Goal: Task Accomplishment & Management: Use online tool/utility

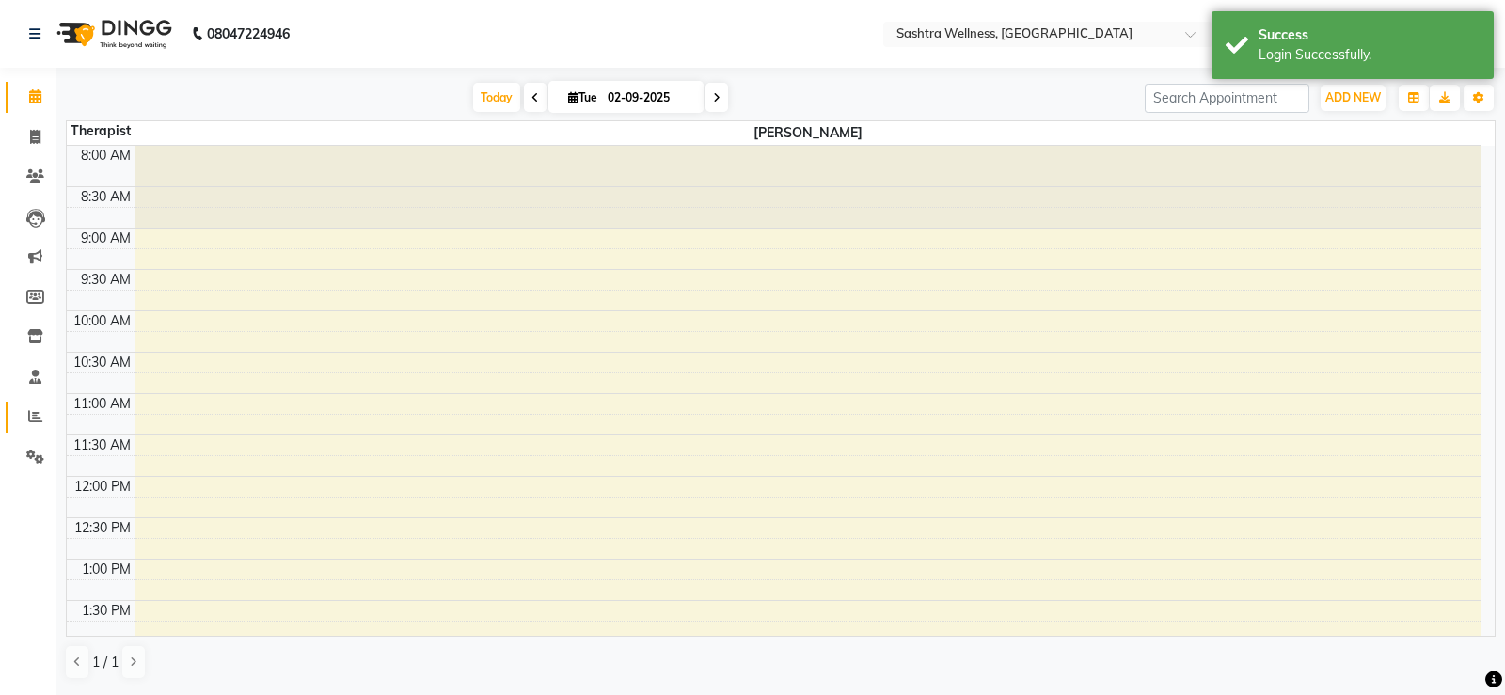
click at [33, 419] on icon at bounding box center [35, 416] width 14 height 14
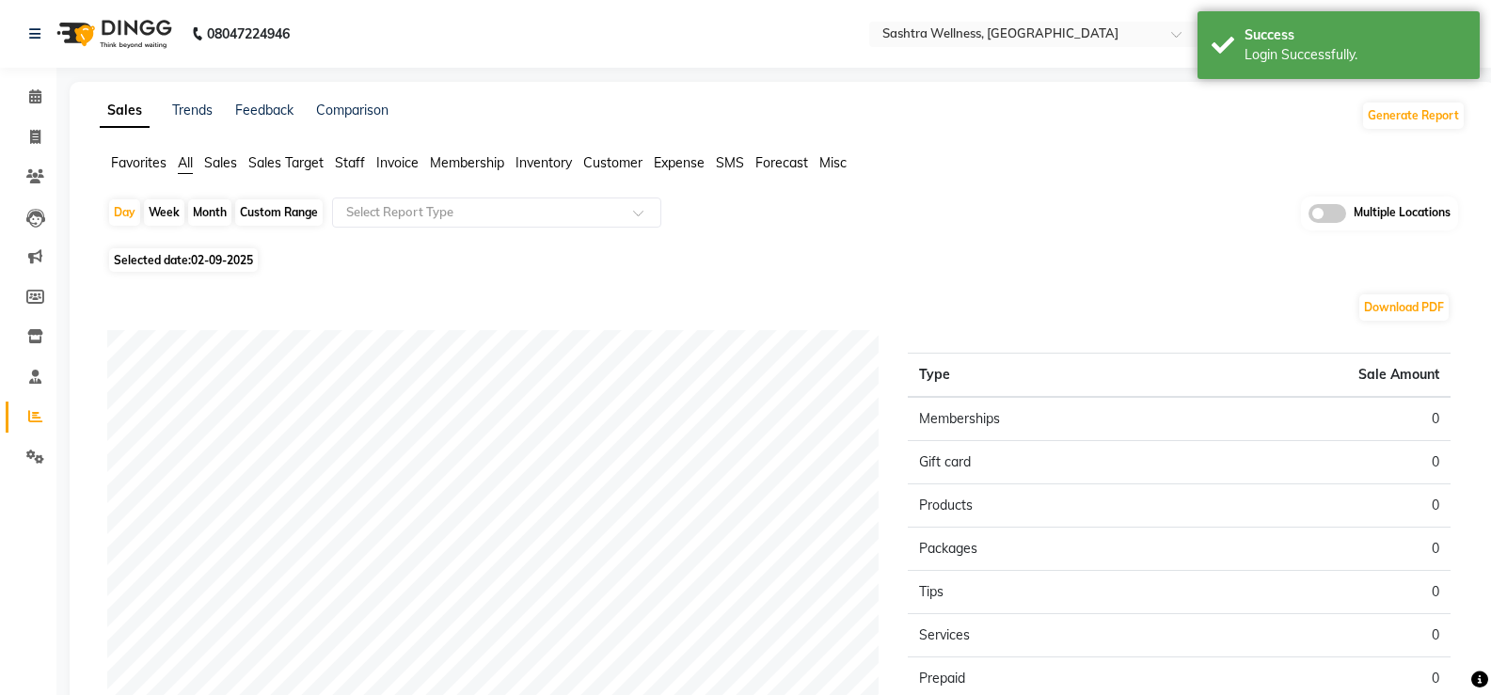
click at [302, 211] on div "Custom Range" at bounding box center [279, 212] width 88 height 26
select select "9"
select select "2025"
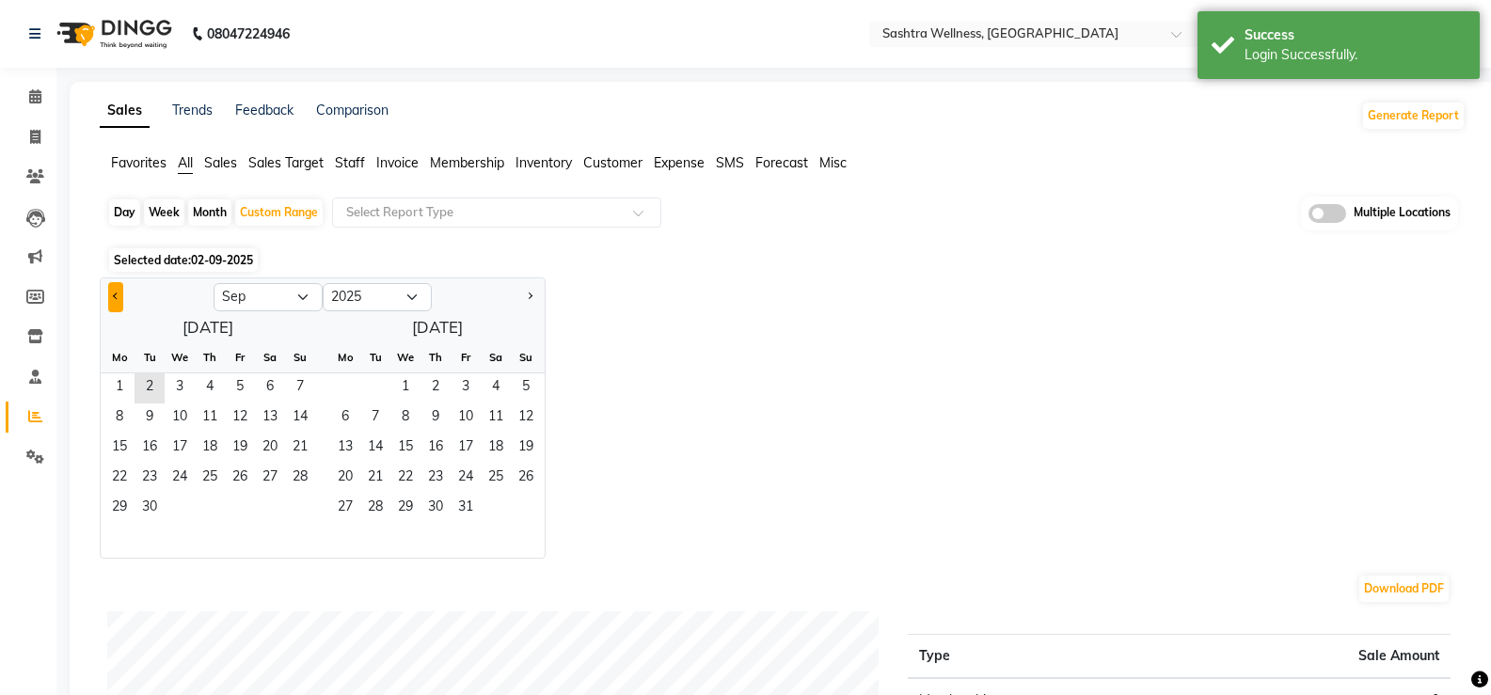
click at [115, 295] on span "Previous month" at bounding box center [116, 296] width 7 height 7
select select "8"
click at [231, 391] on span "1" at bounding box center [240, 389] width 30 height 30
click at [295, 503] on span "31" at bounding box center [300, 509] width 30 height 30
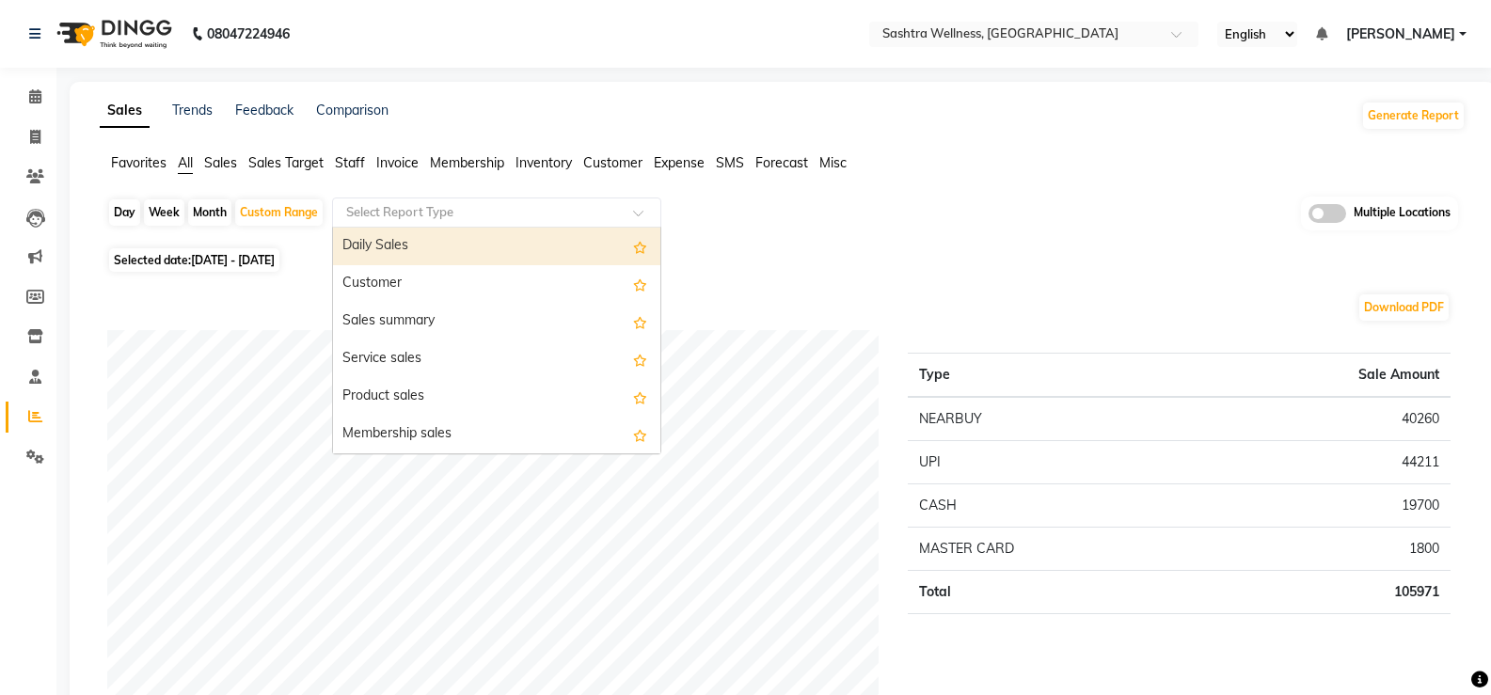
click at [482, 216] on input "text" at bounding box center [477, 212] width 271 height 19
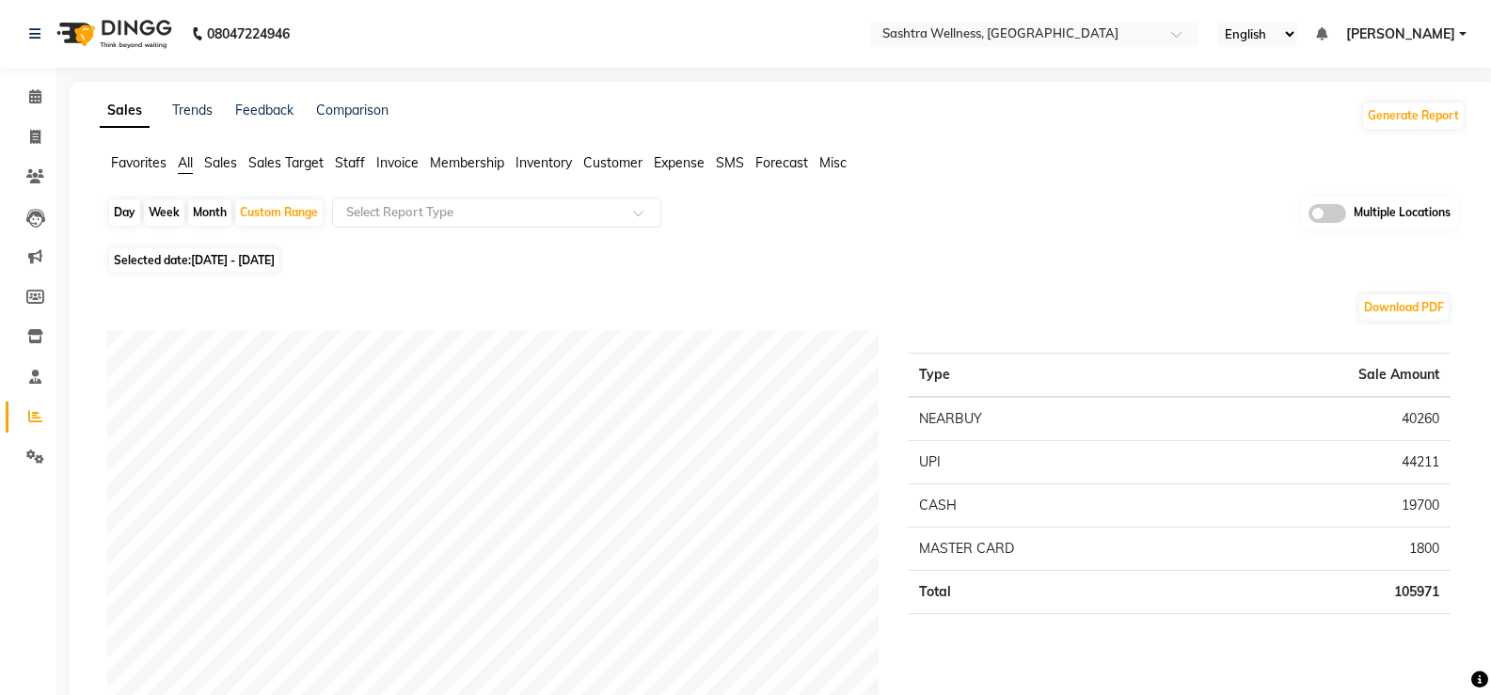
click at [411, 159] on span "Invoice" at bounding box center [397, 162] width 42 height 17
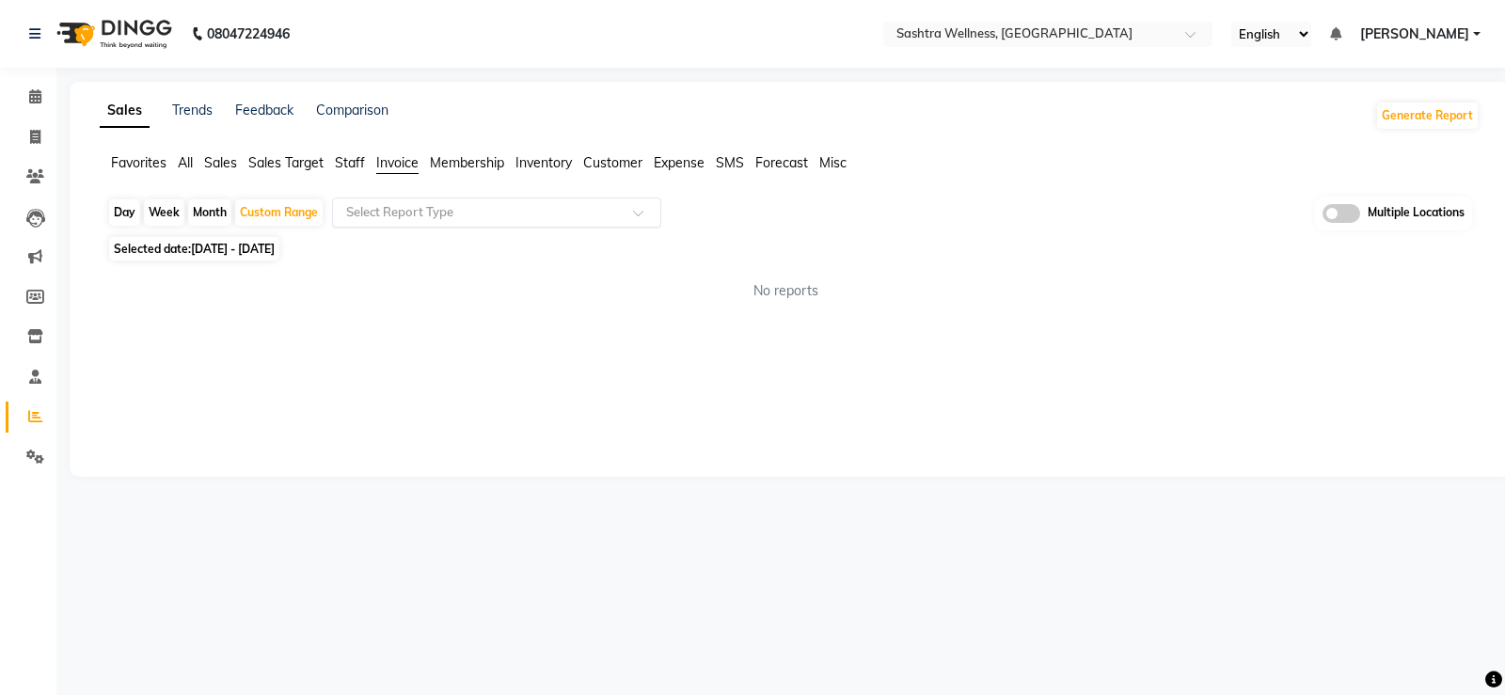
click at [414, 214] on input "text" at bounding box center [477, 212] width 271 height 19
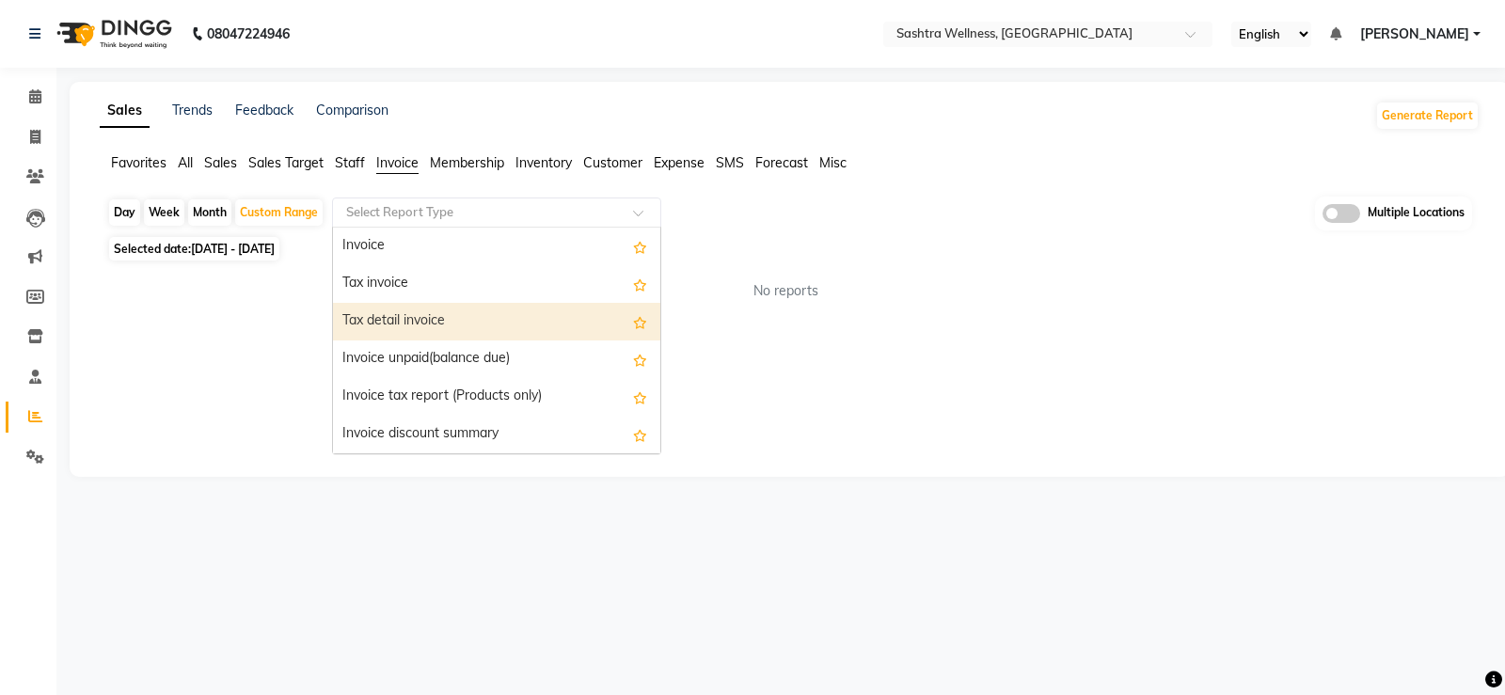
click at [414, 322] on div "Tax detail invoice" at bounding box center [496, 322] width 327 height 38
select select "full_report"
select select "csv"
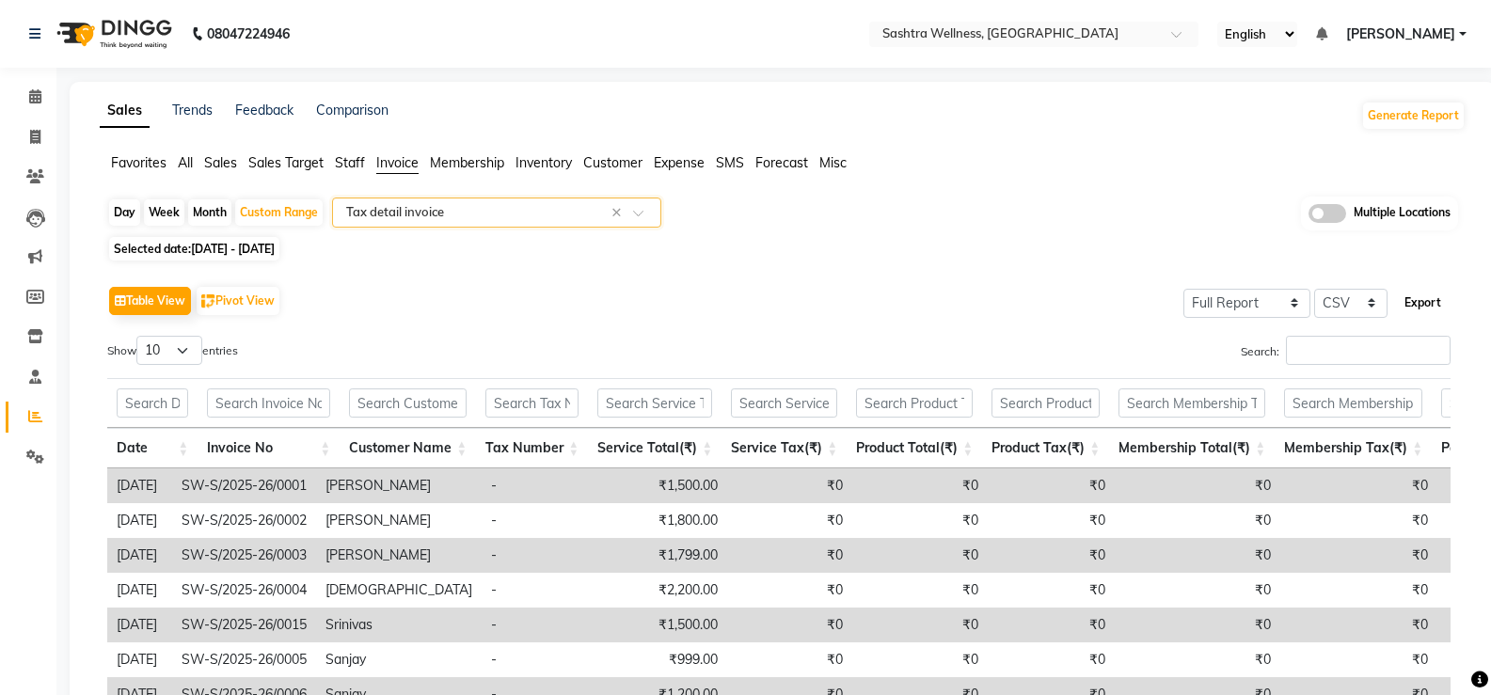
click at [1415, 310] on button "Export" at bounding box center [1423, 303] width 52 height 32
click at [897, 303] on div "Table View Pivot View Select Full Report Filtered Report Select CSV PDF Export" at bounding box center [779, 301] width 1344 height 40
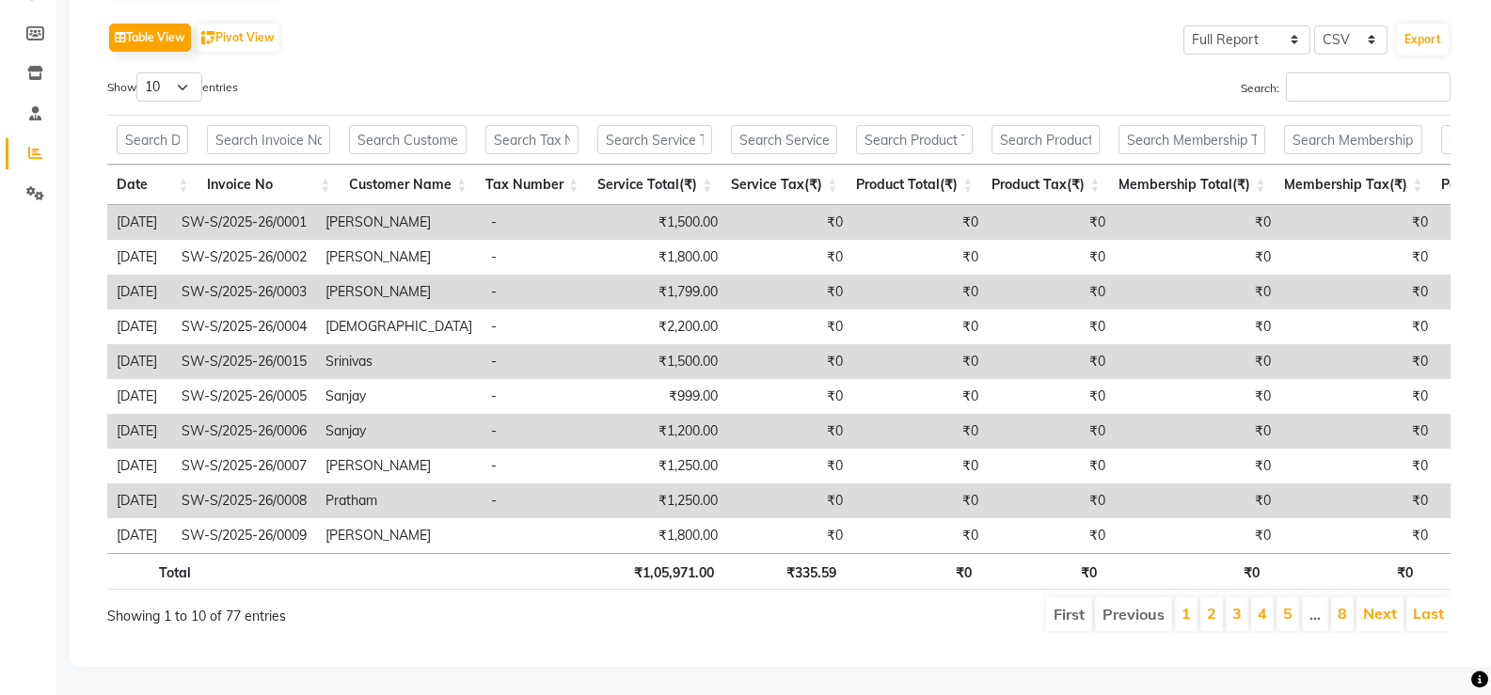
scroll to position [292, 0]
click at [1434, 604] on link "Last" at bounding box center [1428, 613] width 31 height 19
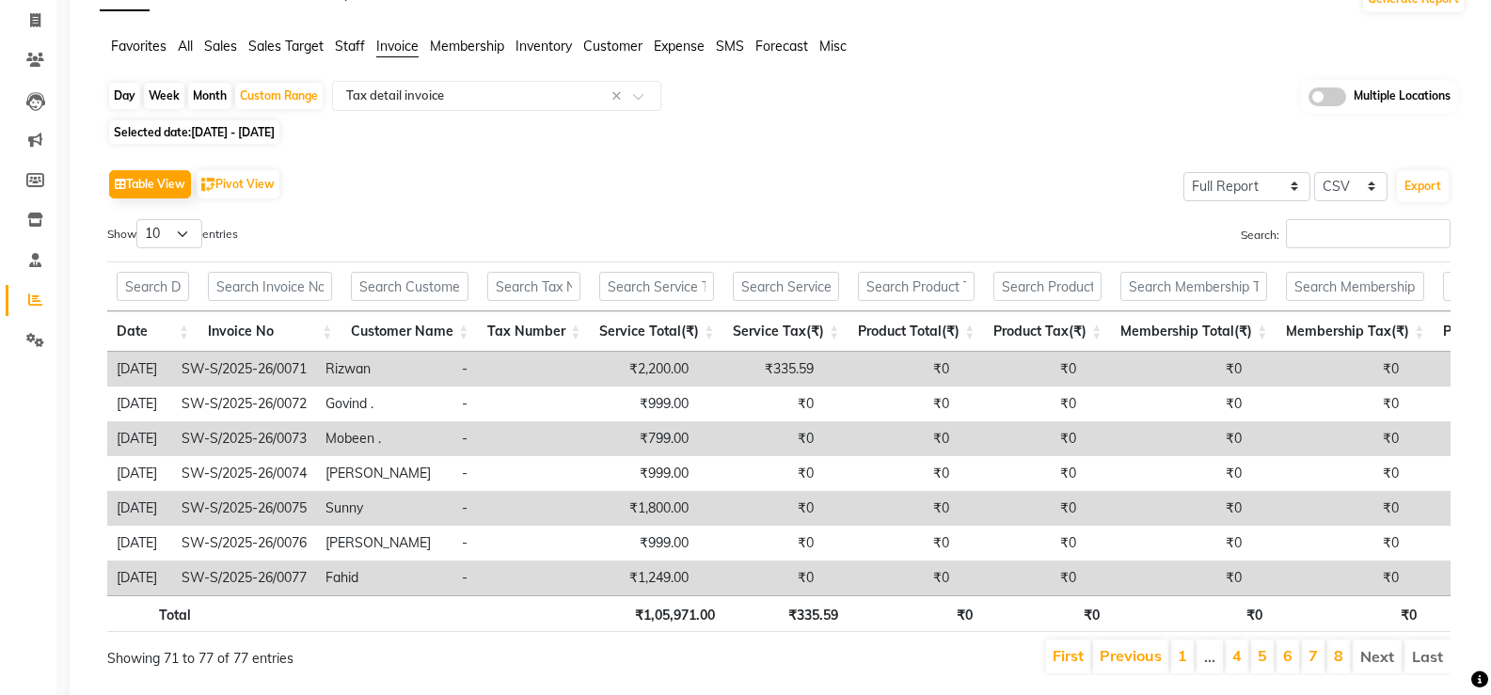
scroll to position [0, 0]
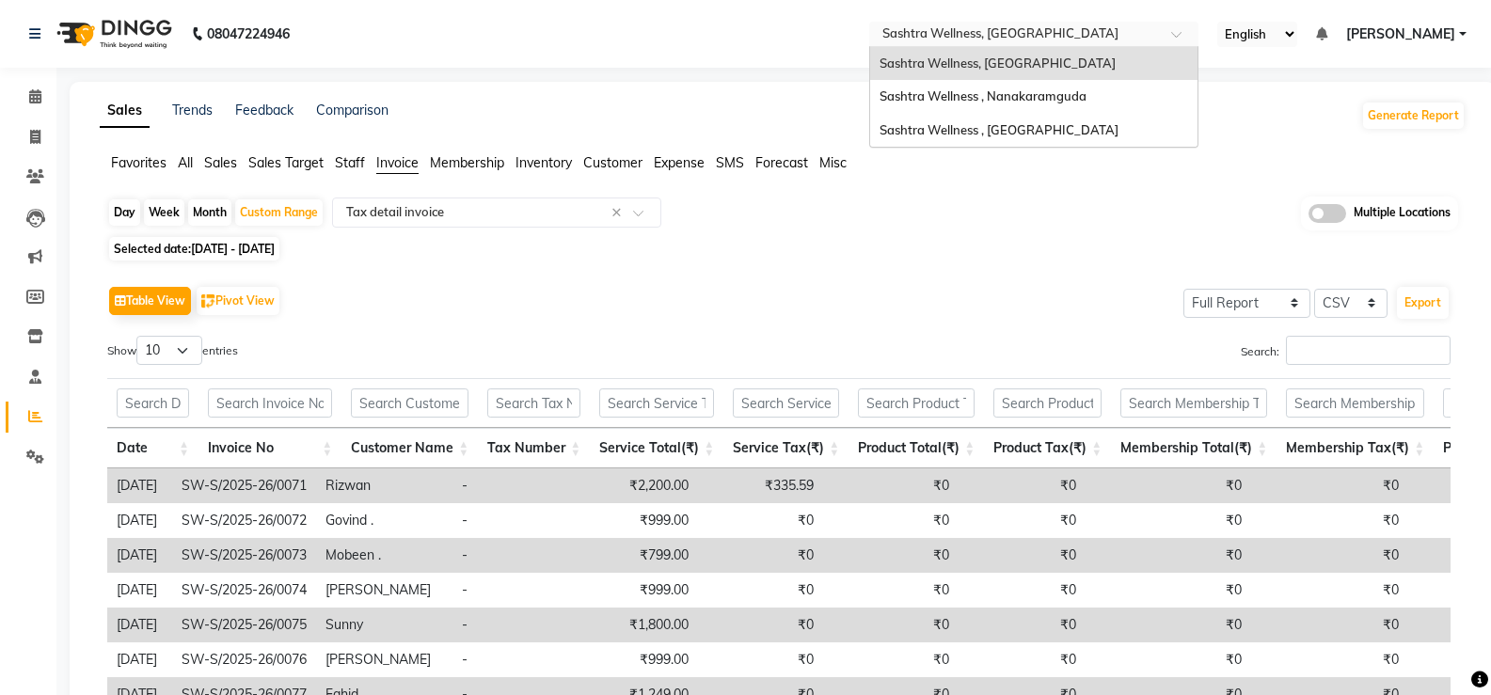
click at [1113, 34] on input "text" at bounding box center [1015, 35] width 273 height 19
click at [1064, 99] on span "Sashtra Wellness , Nanakaramguda" at bounding box center [983, 95] width 207 height 15
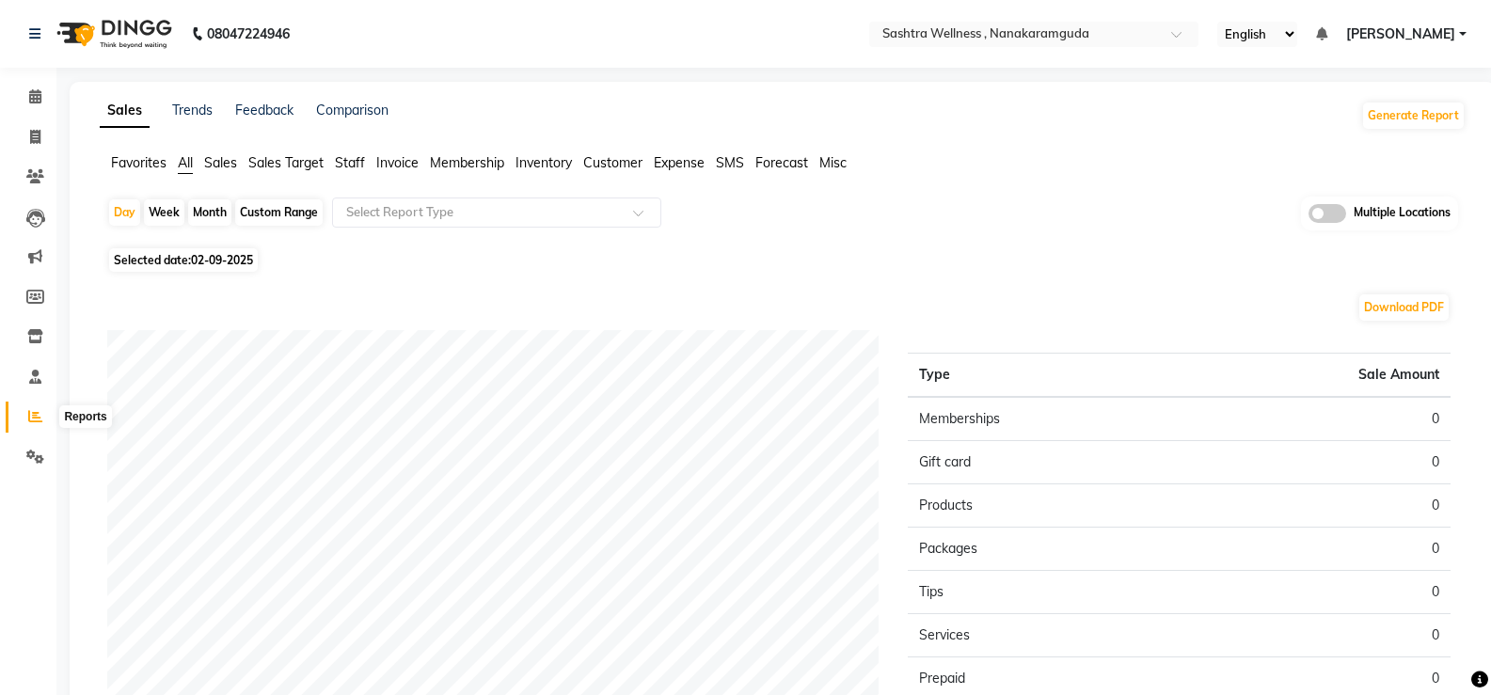
click at [40, 412] on icon at bounding box center [35, 416] width 14 height 14
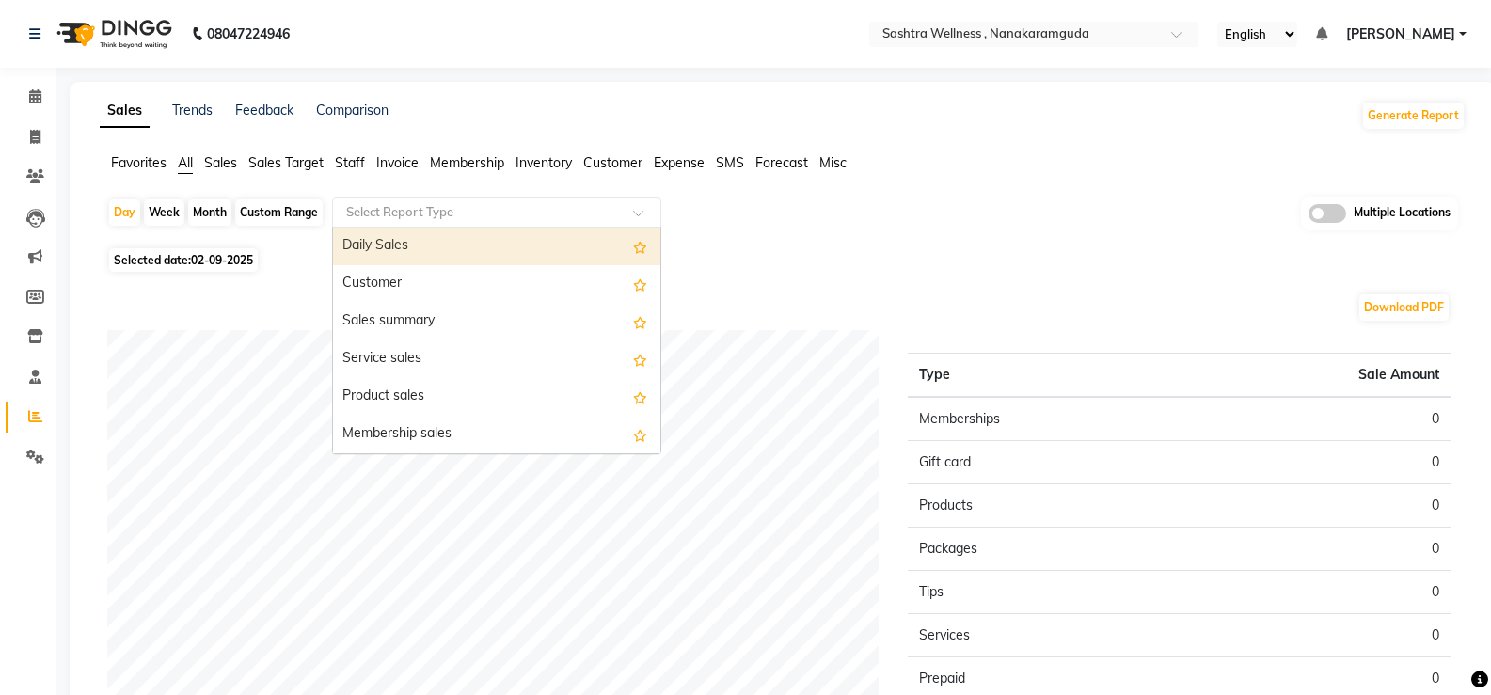
click at [418, 215] on input "text" at bounding box center [477, 212] width 271 height 19
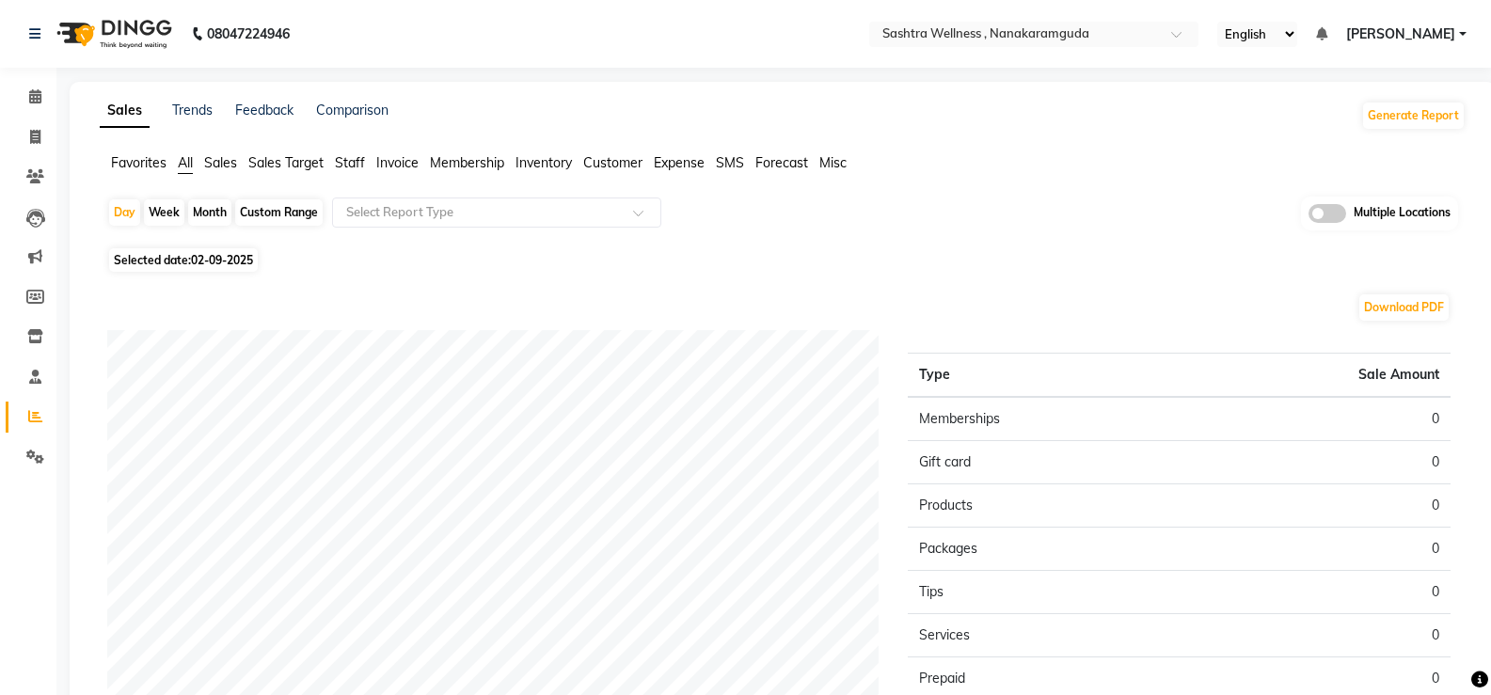
click at [414, 171] on li "Invoice" at bounding box center [397, 163] width 42 height 20
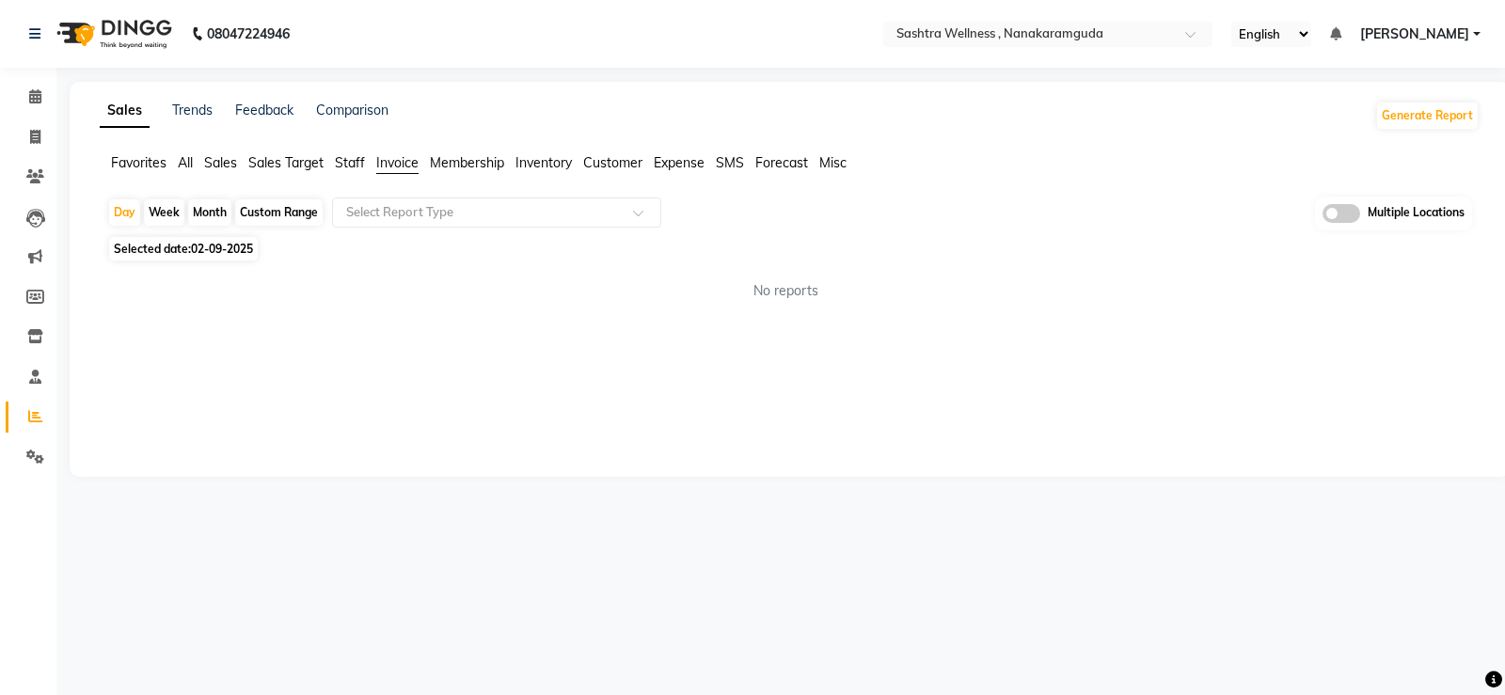
click at [406, 167] on span "Invoice" at bounding box center [397, 162] width 42 height 17
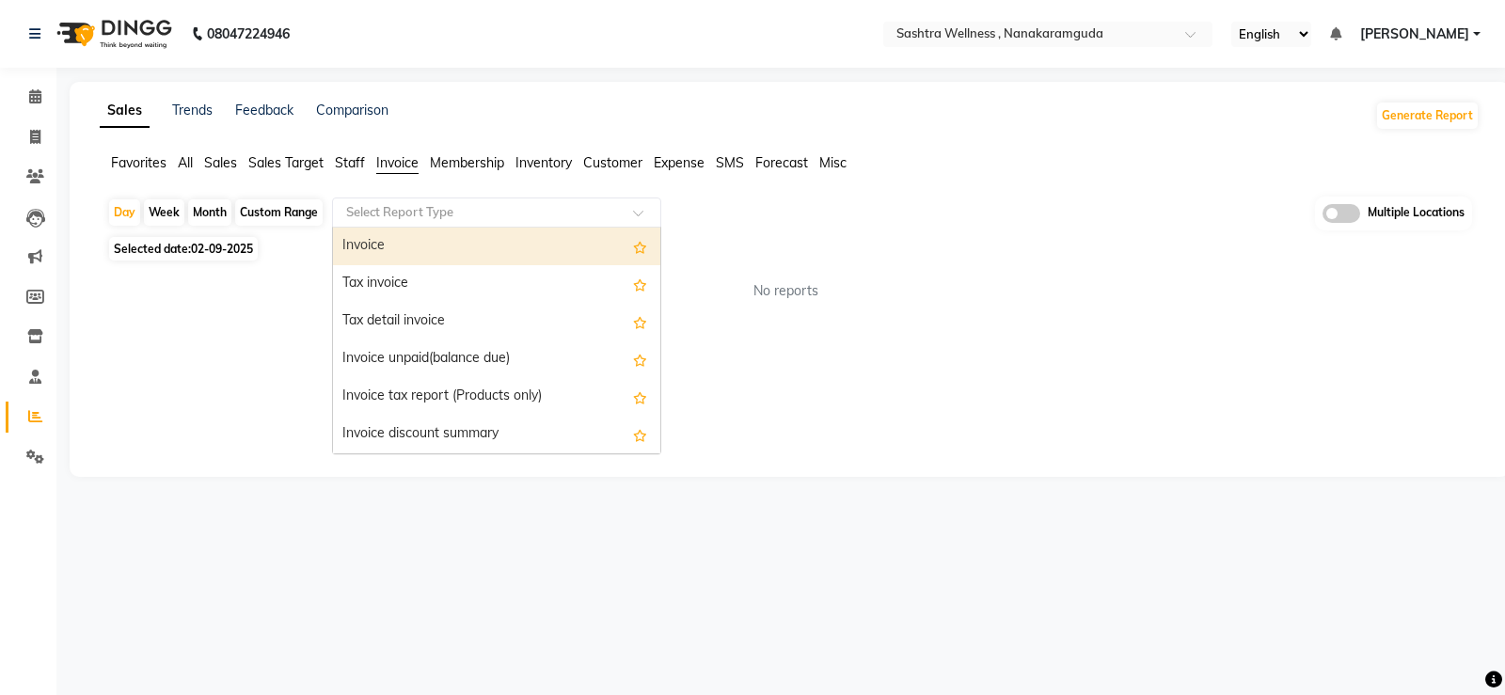
click at [420, 215] on input "text" at bounding box center [477, 212] width 271 height 19
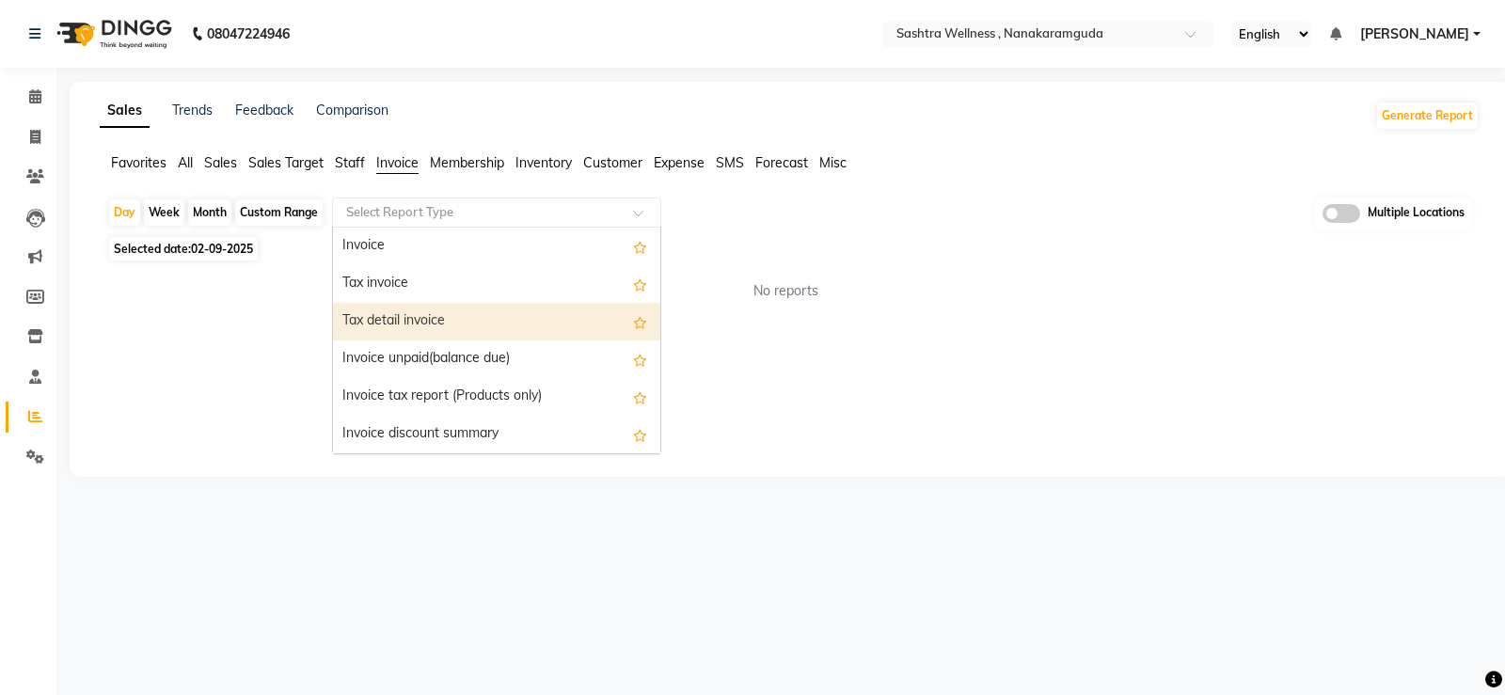
click at [414, 317] on div "Tax detail invoice" at bounding box center [496, 322] width 327 height 38
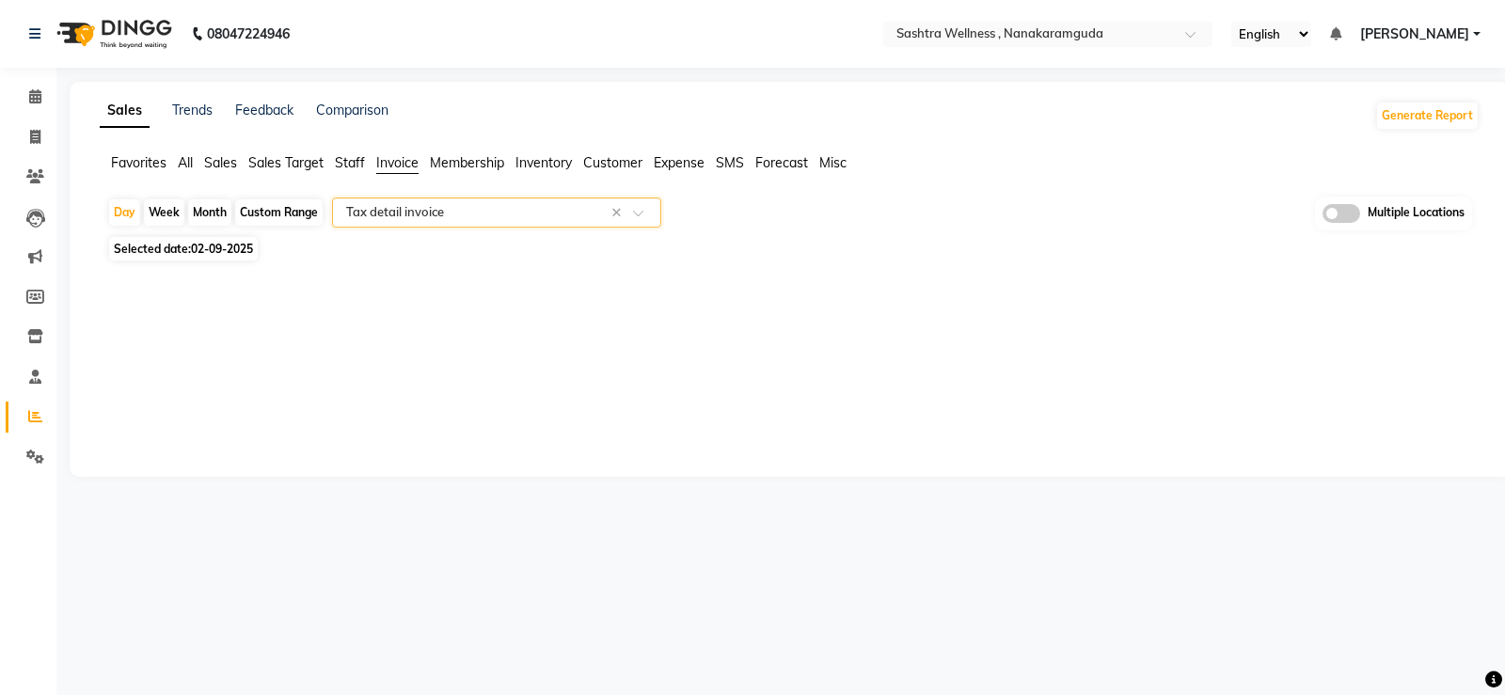
click at [433, 218] on input "text" at bounding box center [477, 212] width 271 height 19
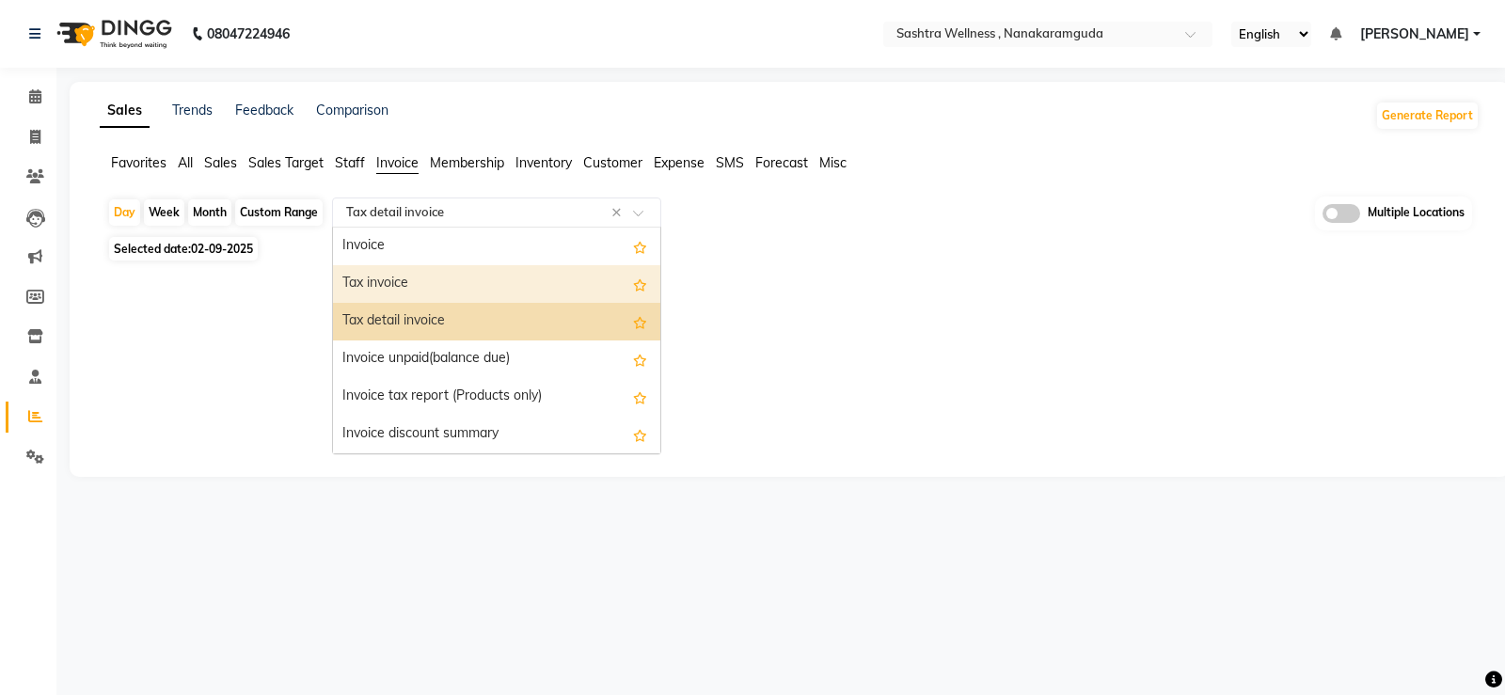
click at [421, 278] on div "Tax invoice" at bounding box center [496, 284] width 327 height 38
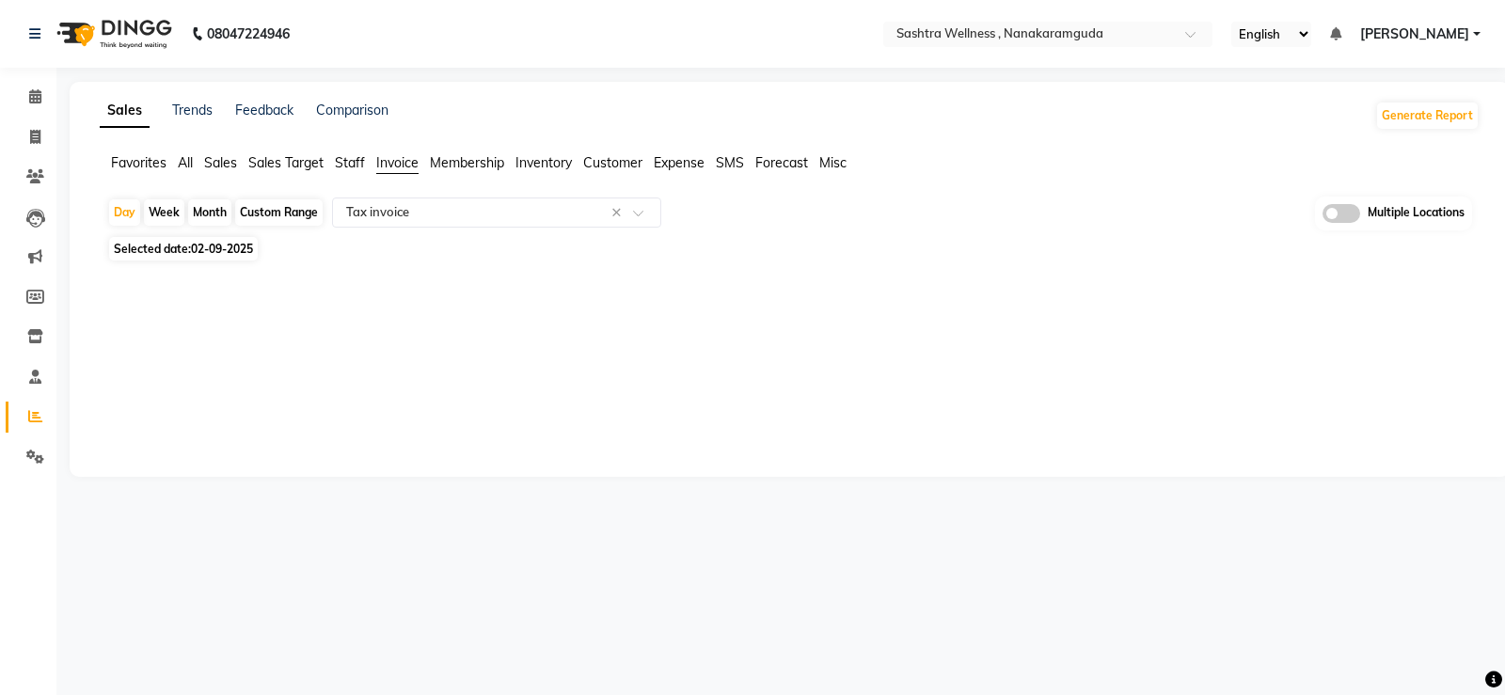
click at [307, 206] on div "Custom Range" at bounding box center [279, 212] width 88 height 26
select select "9"
select select "2025"
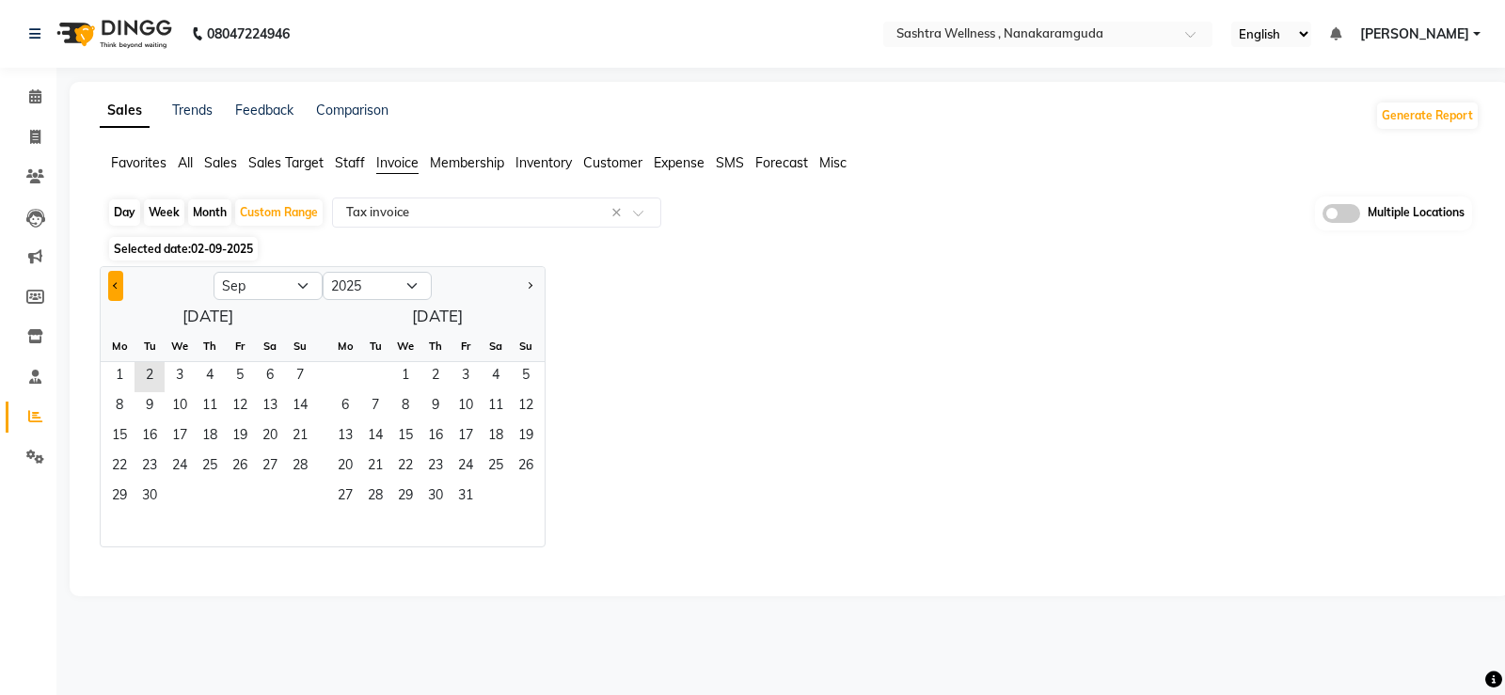
click at [119, 286] on span "Previous month" at bounding box center [116, 284] width 7 height 7
select select "8"
click at [235, 371] on span "1" at bounding box center [240, 377] width 30 height 30
click at [296, 492] on span "31" at bounding box center [300, 498] width 30 height 30
select select "full_report"
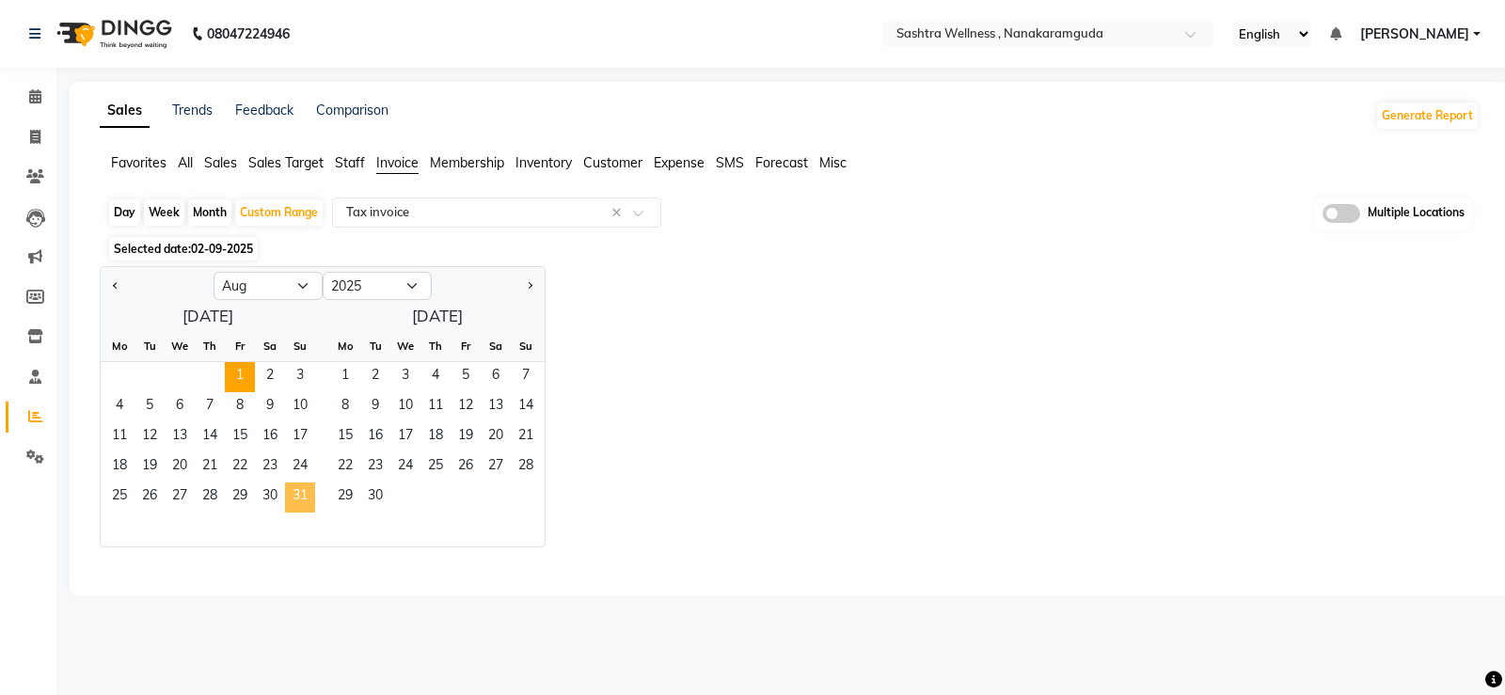
select select "csv"
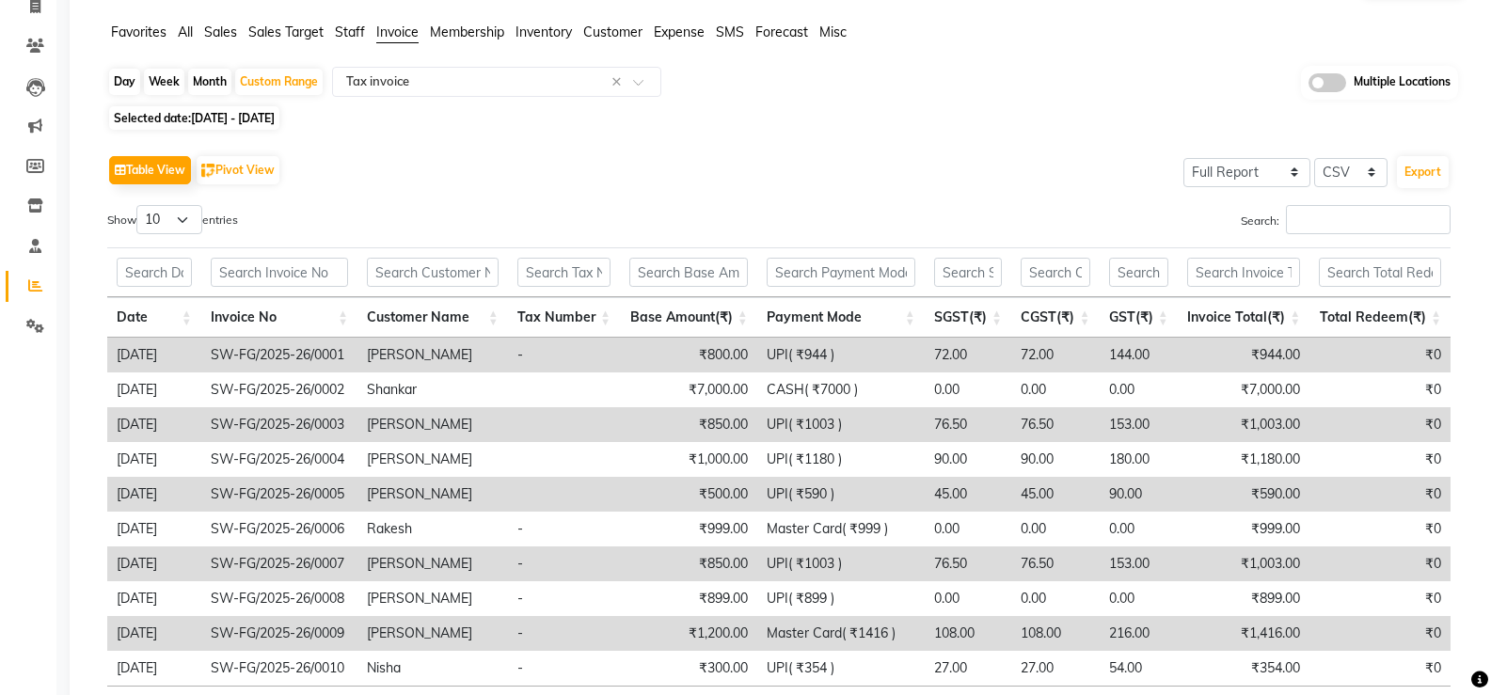
scroll to position [89, 0]
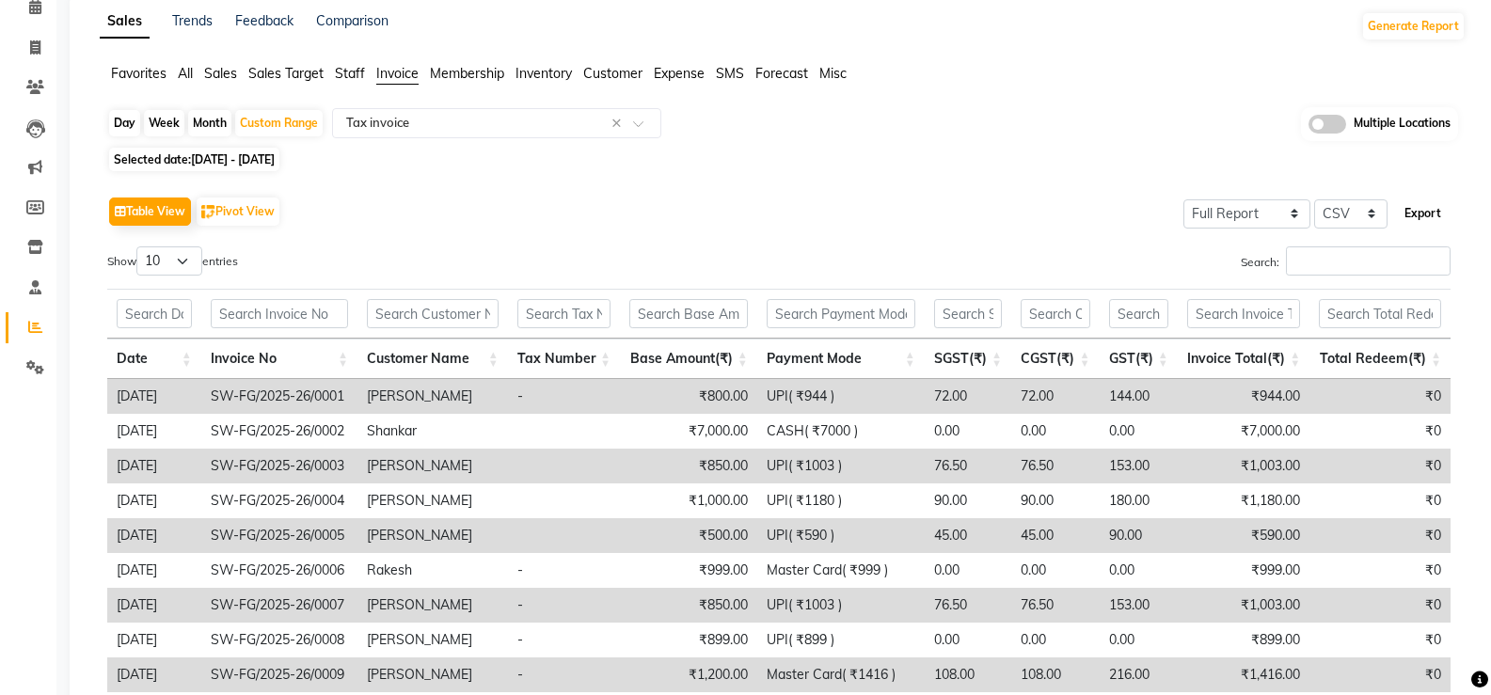
click at [1430, 215] on button "Export" at bounding box center [1423, 214] width 52 height 32
